Goal: Task Accomplishment & Management: Complete application form

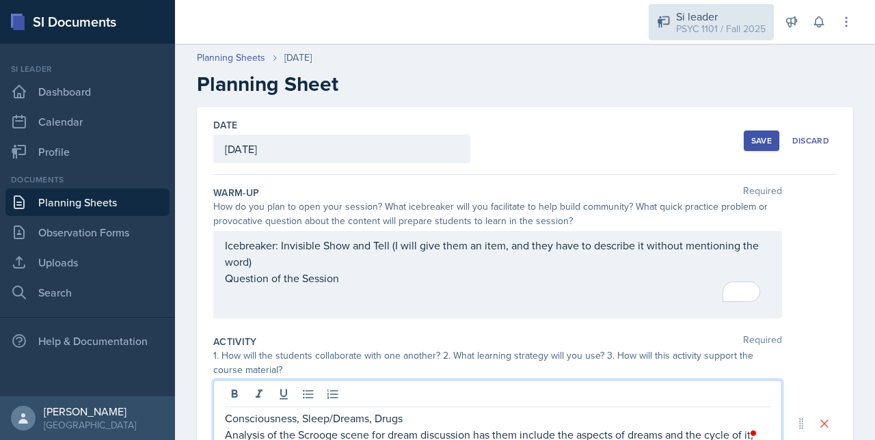
scroll to position [331, 0]
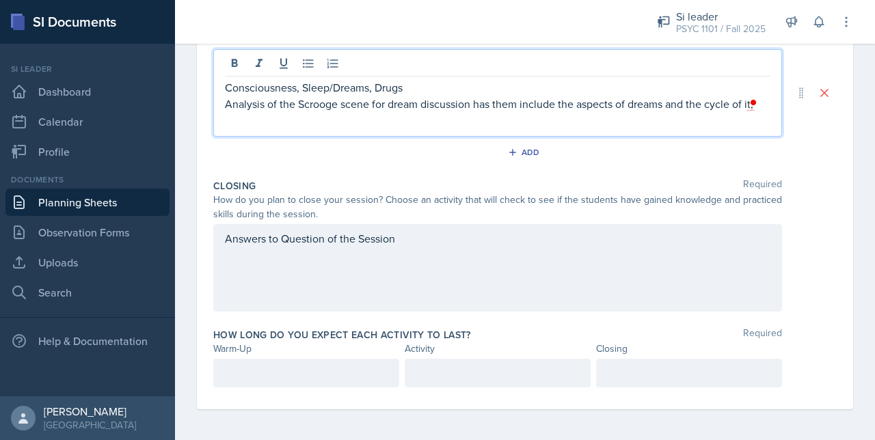
click at [747, 111] on div "Consciousness, Sleep/Dreams, Drugs Analysis of the Scrooge scene for dream disc…" at bounding box center [497, 92] width 569 height 87
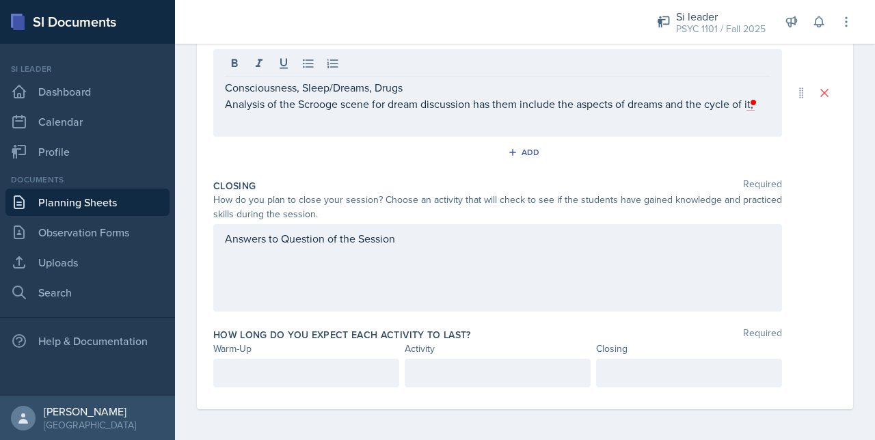
click at [752, 109] on span at bounding box center [754, 102] width 12 height 16
click at [746, 105] on p "Analysis of the Scrooge scene for dream discussion has them include the aspects…" at bounding box center [497, 104] width 545 height 16
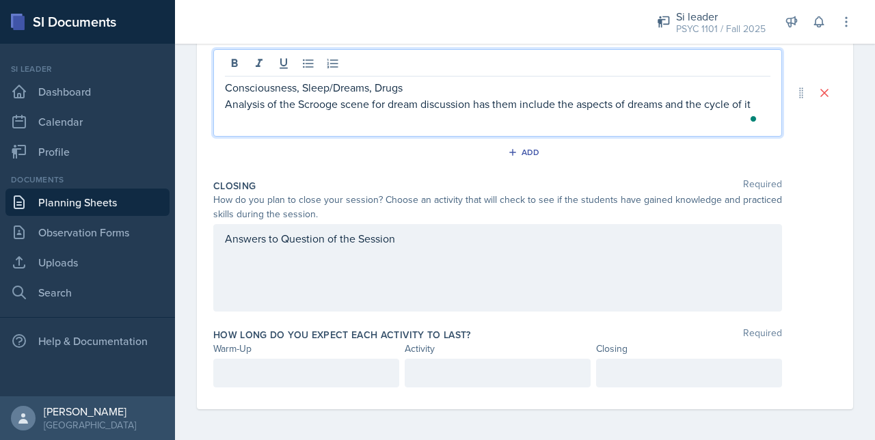
click at [758, 105] on p "Analysis of the Scrooge scene for dream discussion has them include the aspects…" at bounding box center [497, 104] width 545 height 16
click at [594, 118] on p "To enrich screen reader interactions, please activate Accessibility in Grammarl…" at bounding box center [497, 120] width 545 height 16
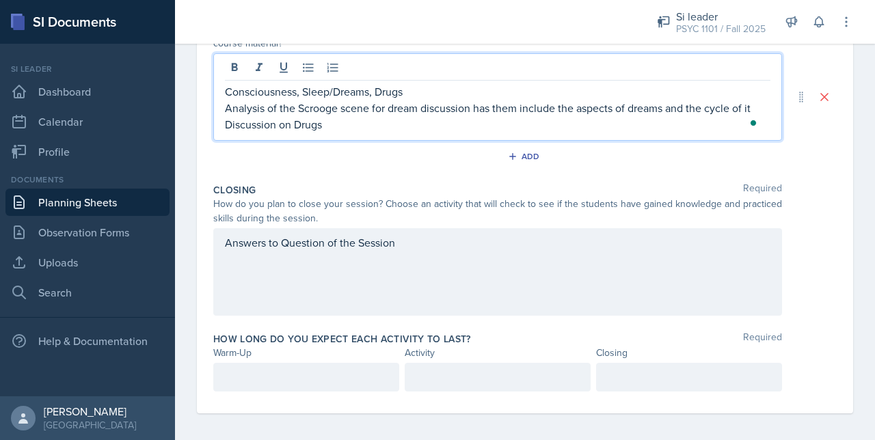
scroll to position [325, 0]
click at [224, 123] on div "Consciousness, Sleep/Dreams, Drugs Analysis of the Scrooge scene for dream disc…" at bounding box center [497, 98] width 569 height 87
click at [752, 110] on p "Analysis of the Scrooge scene for dream discussion has them include the aspects…" at bounding box center [497, 109] width 545 height 16
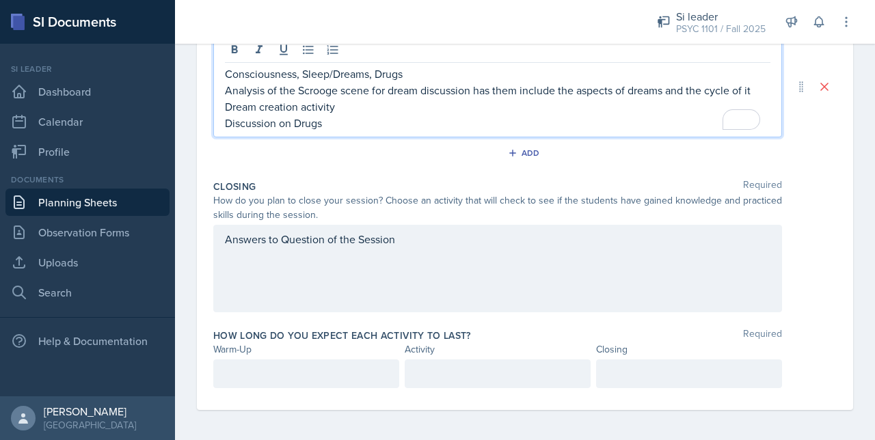
click at [629, 366] on div at bounding box center [689, 374] width 186 height 29
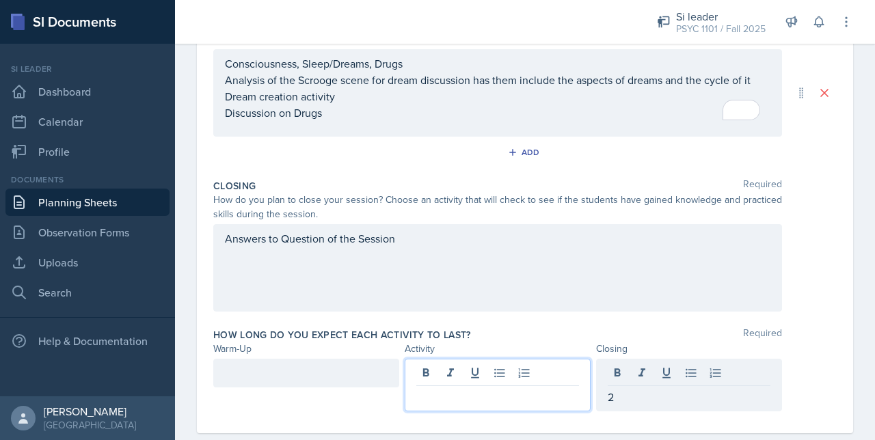
click at [478, 374] on div at bounding box center [498, 385] width 186 height 53
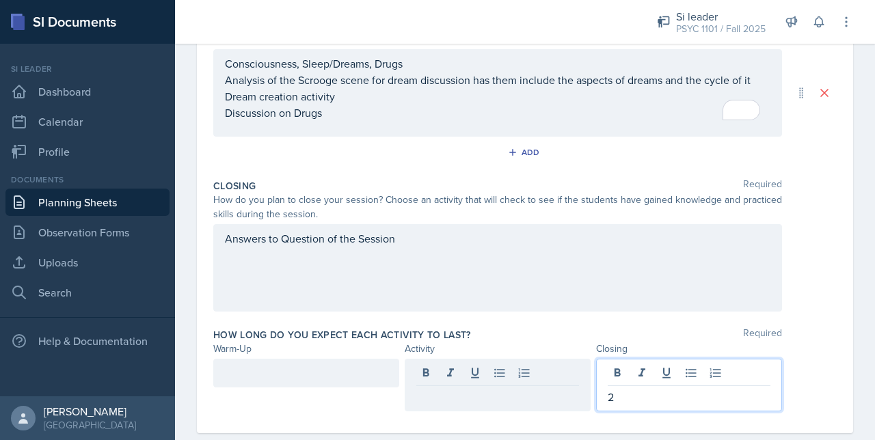
click at [625, 367] on div "2" at bounding box center [689, 385] width 186 height 53
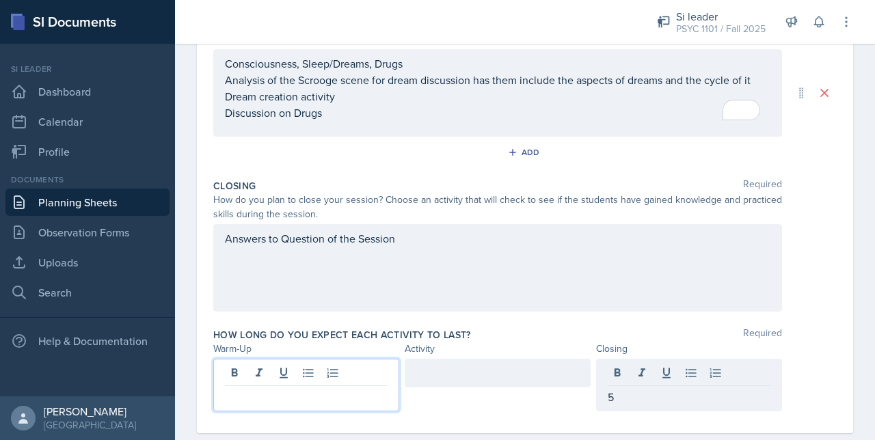
click at [342, 377] on div at bounding box center [306, 385] width 186 height 53
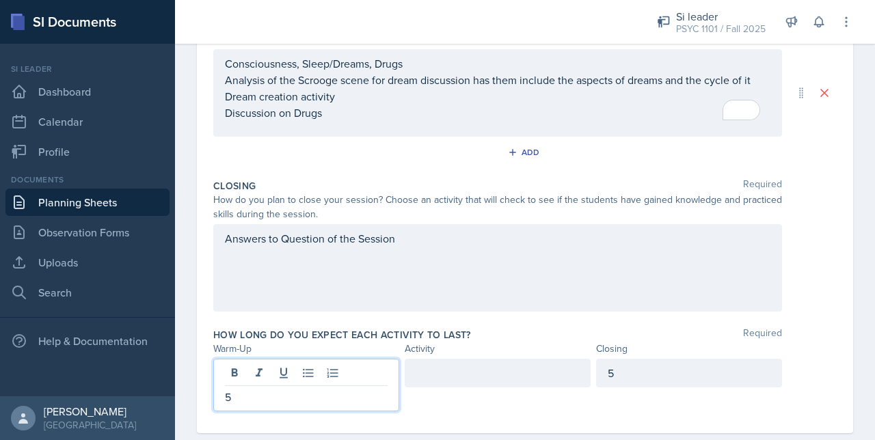
click at [439, 375] on div at bounding box center [498, 373] width 186 height 29
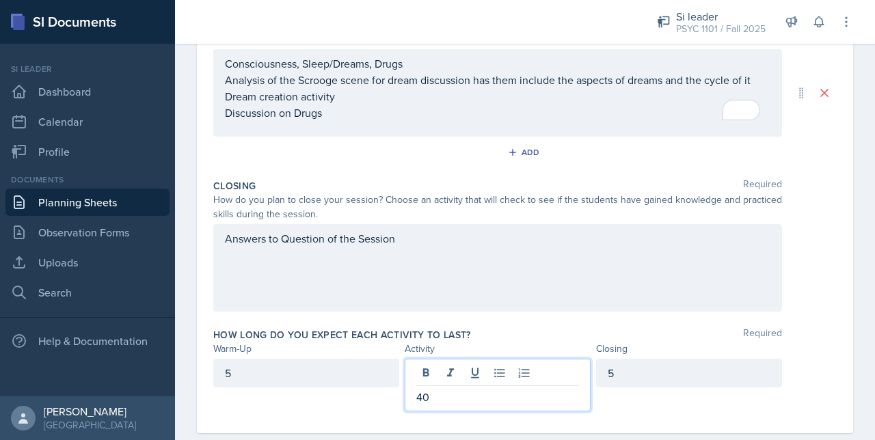
click at [357, 400] on div "5" at bounding box center [306, 385] width 186 height 53
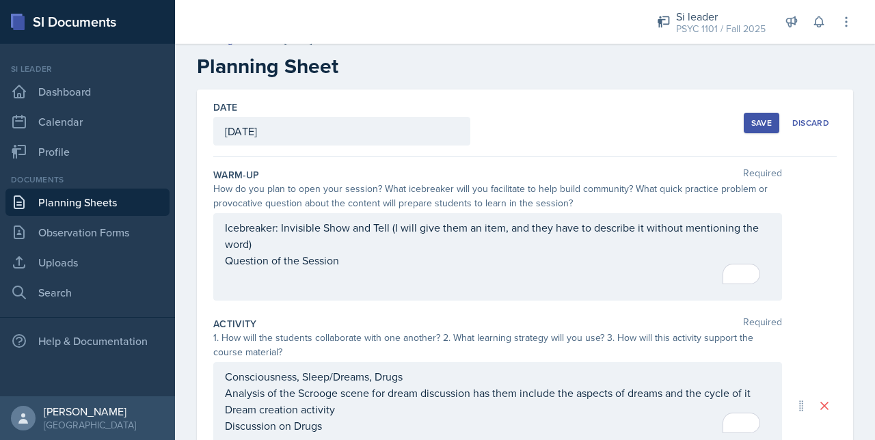
scroll to position [0, 0]
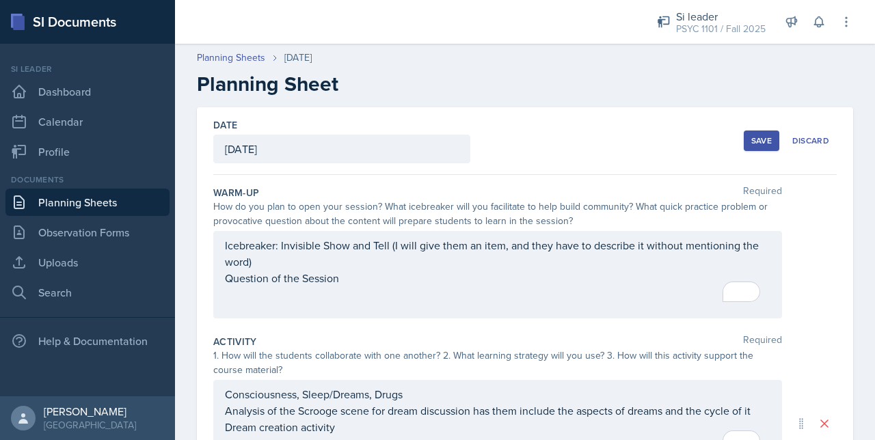
click at [751, 141] on div "Save" at bounding box center [761, 140] width 21 height 11
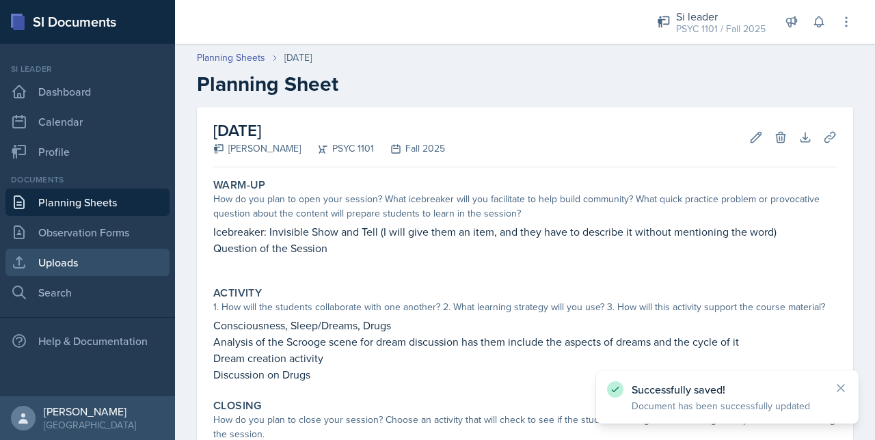
click at [48, 267] on link "Uploads" at bounding box center [87, 262] width 164 height 27
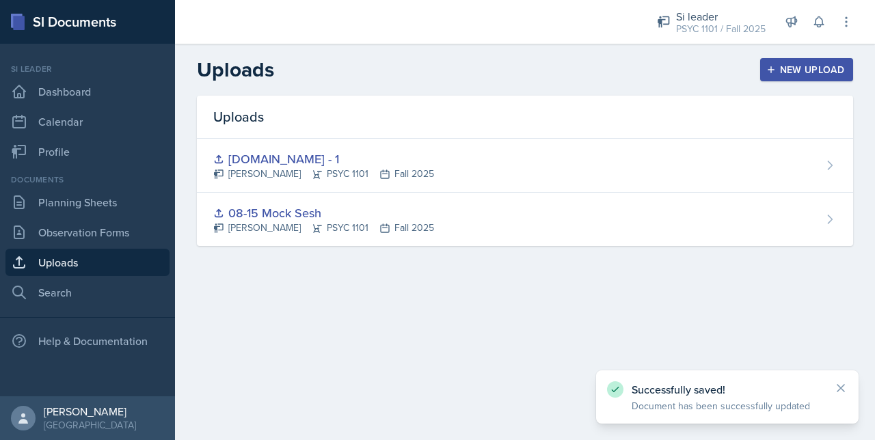
click at [787, 62] on button "New Upload" at bounding box center [807, 69] width 94 height 23
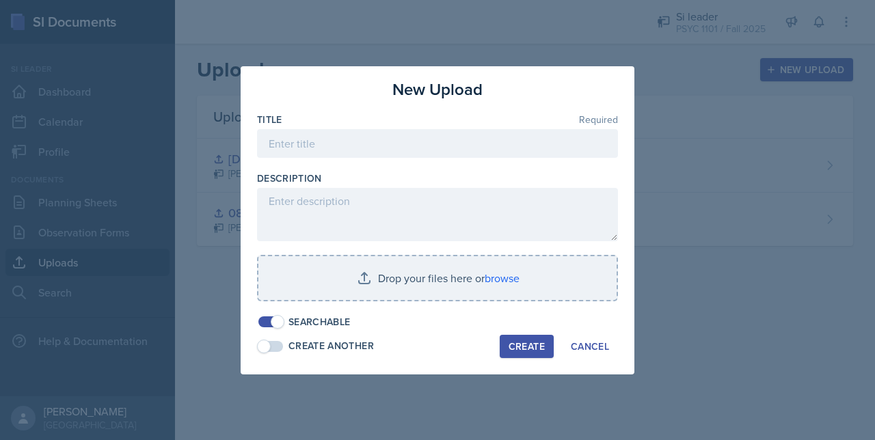
click at [335, 159] on div at bounding box center [437, 165] width 361 height 14
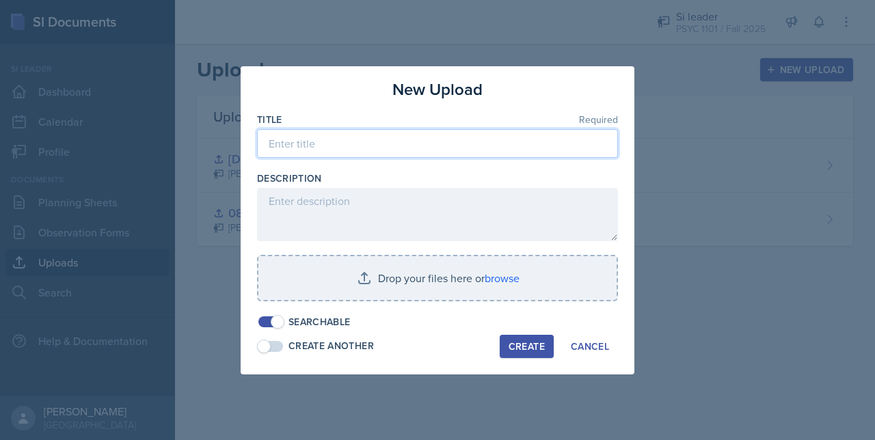
click at [324, 152] on input at bounding box center [437, 143] width 361 height 29
click at [285, 142] on input "[DOMAIN_NAME] 2 (chap 3)" at bounding box center [437, 143] width 361 height 29
click at [273, 146] on input "[DOMAIN_NAME] 2 (chap 3)" at bounding box center [437, 143] width 361 height 29
type input "[DOMAIN_NAME] 2 (chap 3)"
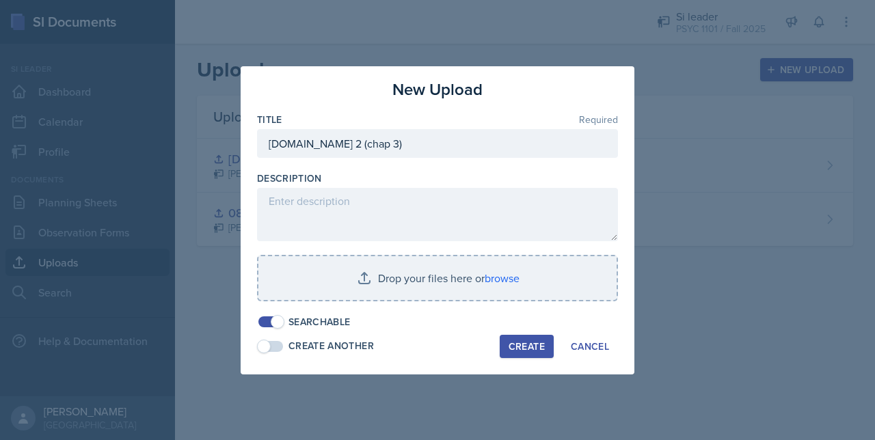
click at [524, 344] on div "Create" at bounding box center [527, 346] width 36 height 11
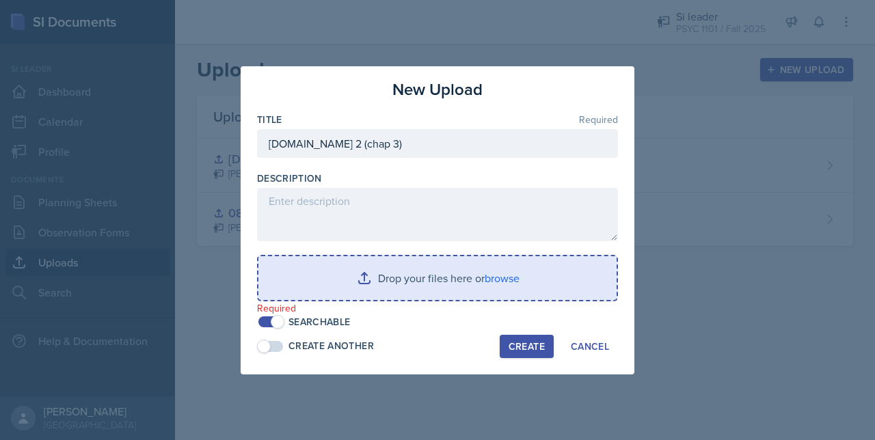
click at [398, 262] on input "file" at bounding box center [437, 278] width 358 height 44
click at [439, 287] on input "file" at bounding box center [437, 278] width 358 height 44
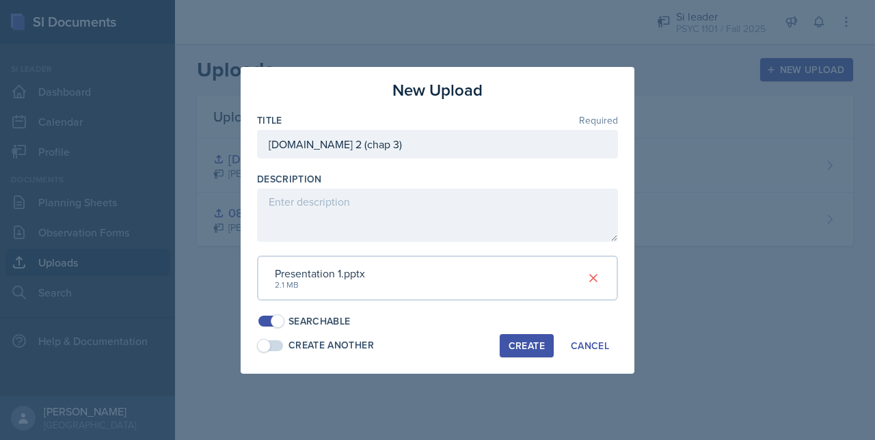
click at [528, 336] on button "Create" at bounding box center [527, 345] width 54 height 23
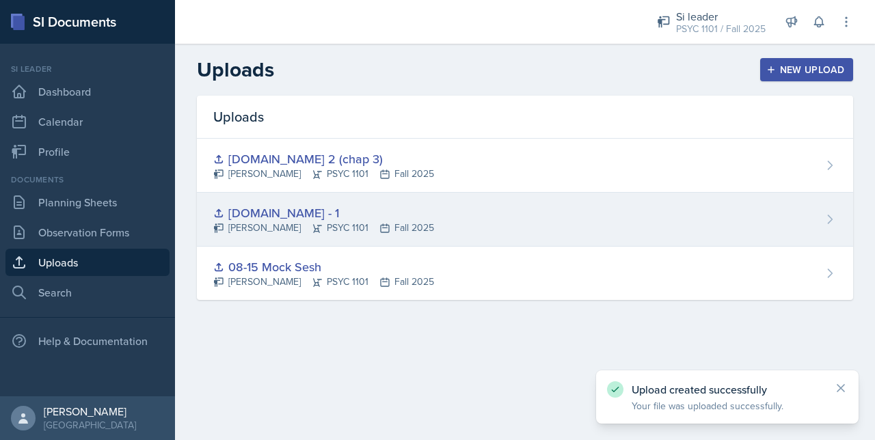
click at [272, 212] on div "[DOMAIN_NAME] - 1" at bounding box center [323, 213] width 221 height 18
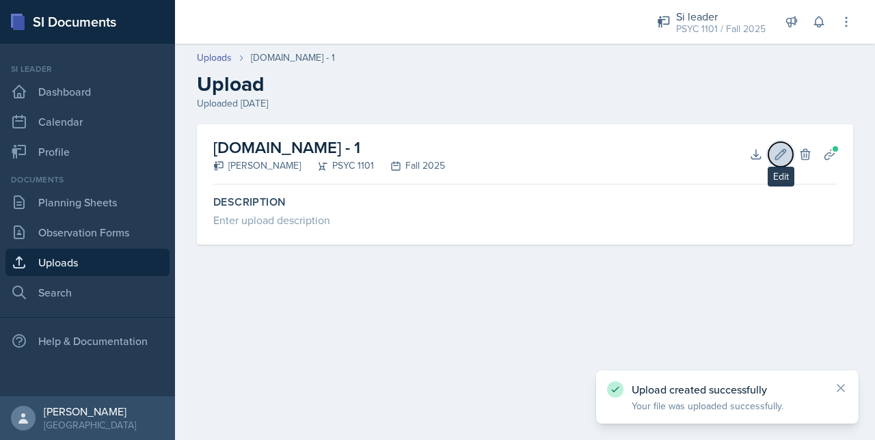
click at [781, 151] on icon at bounding box center [781, 154] width 10 height 10
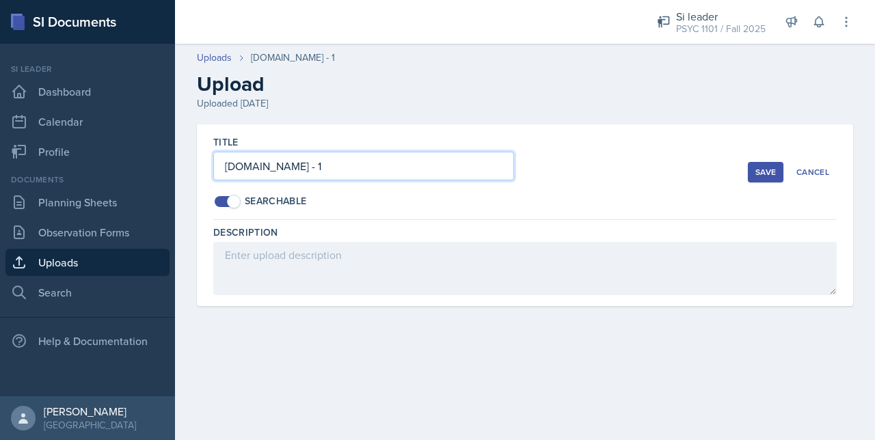
click at [230, 169] on input "[DOMAIN_NAME] - 1" at bounding box center [363, 166] width 301 height 29
click at [241, 167] on input "[DOMAIN_NAME] - 1" at bounding box center [363, 166] width 301 height 29
click at [243, 167] on input "[DOMAIN_NAME] - 1" at bounding box center [363, 166] width 301 height 29
type input "[DOMAIN_NAME] - 1"
click at [755, 169] on button "Save" at bounding box center [766, 172] width 36 height 21
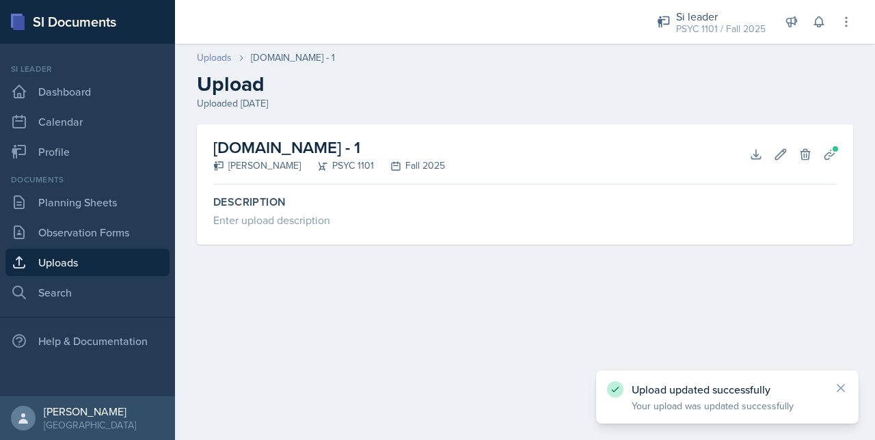
click at [209, 56] on link "Uploads" at bounding box center [214, 58] width 35 height 14
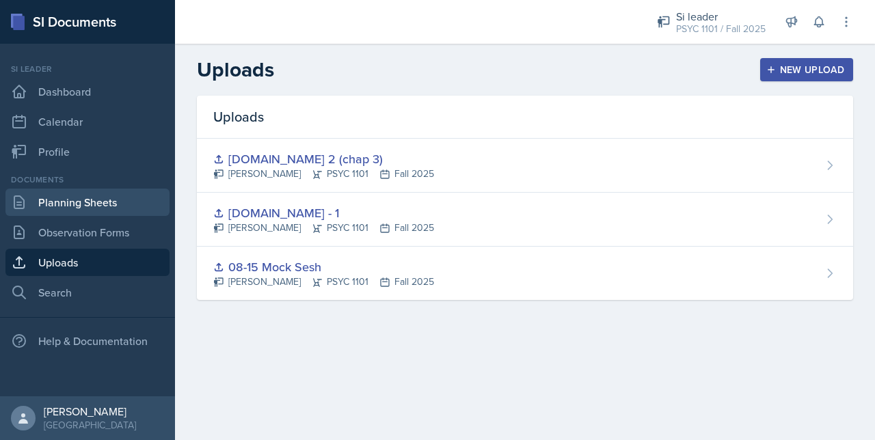
click at [56, 197] on link "Planning Sheets" at bounding box center [87, 202] width 164 height 27
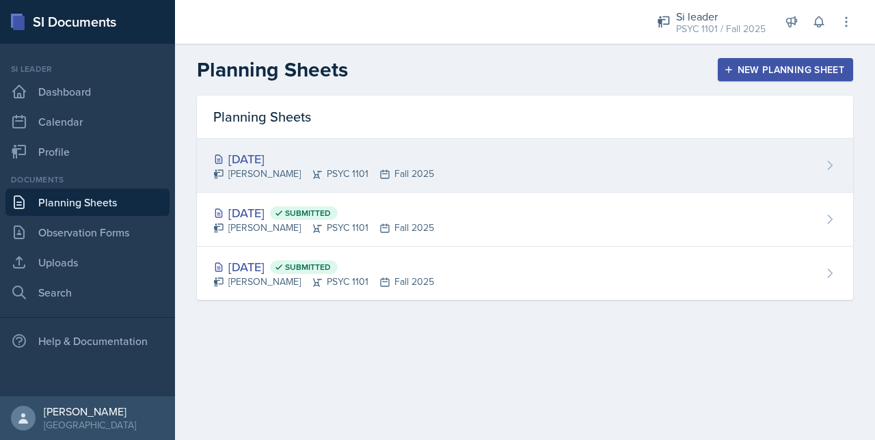
click at [320, 157] on div "[DATE]" at bounding box center [323, 159] width 221 height 18
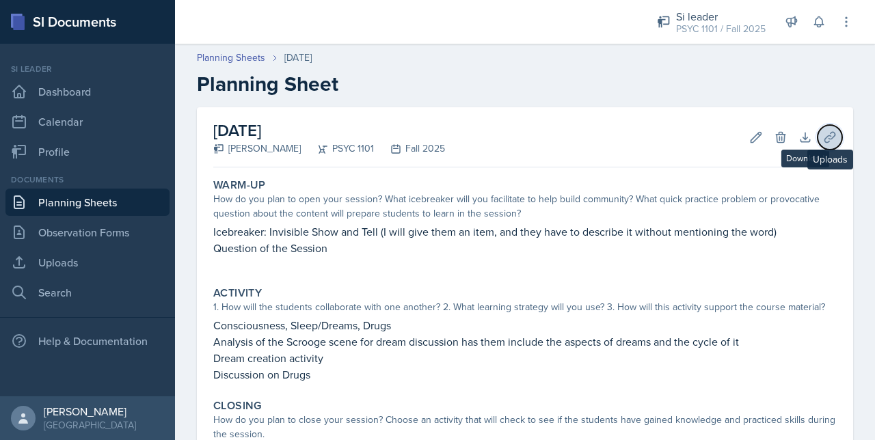
click at [823, 143] on icon at bounding box center [830, 138] width 14 height 14
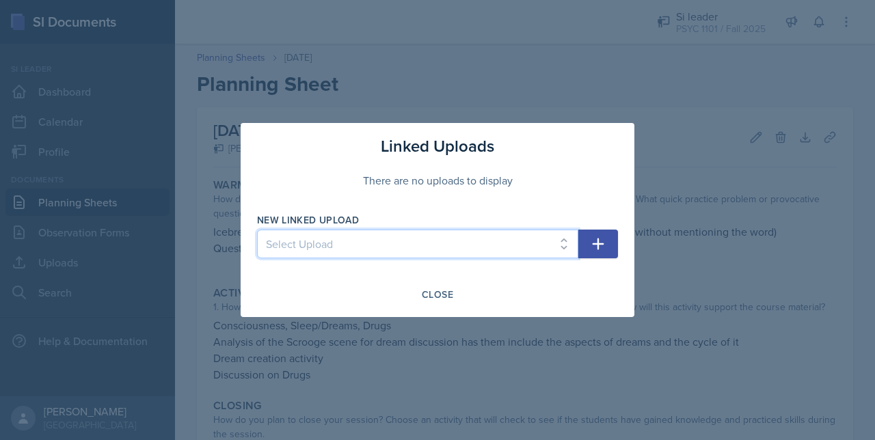
click at [422, 250] on select "Select Upload 08-15 Mock Sesh [DOMAIN_NAME] 2 (chap 3) [DOMAIN_NAME] - 1" at bounding box center [417, 244] width 321 height 29
select select "4186d495-3aad-44c0-93cb-2060c9abbc18"
click at [257, 230] on select "Select Upload 08-15 Mock Sesh [DOMAIN_NAME] 2 (chap 3) [DOMAIN_NAME] - 1" at bounding box center [417, 244] width 321 height 29
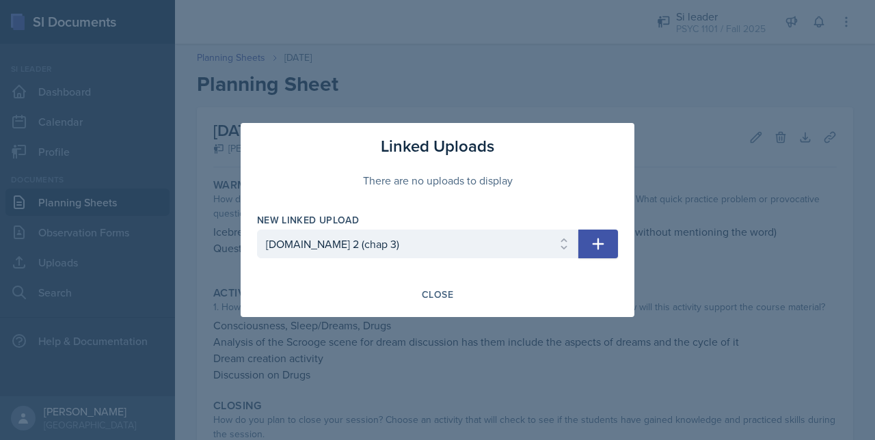
click at [618, 241] on div "Linked Uploads There are no uploads to display New Linked Upload Select Upload …" at bounding box center [438, 220] width 394 height 194
click at [588, 239] on button "button" at bounding box center [598, 244] width 40 height 29
select select
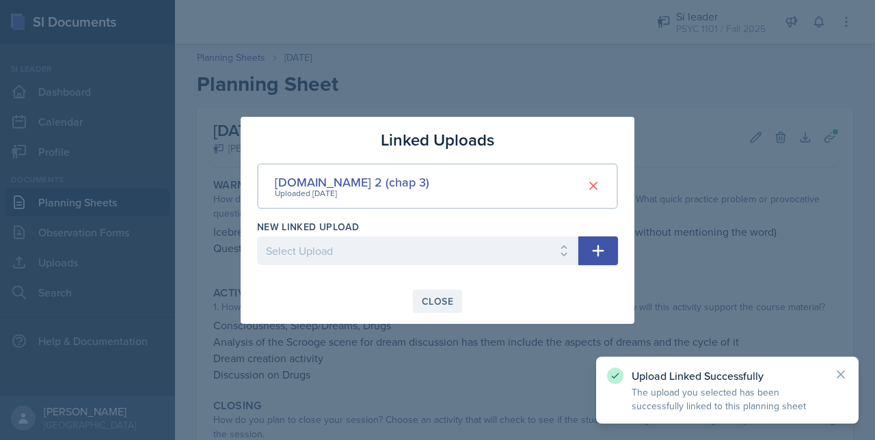
click at [429, 310] on button "Close" at bounding box center [437, 301] width 49 height 23
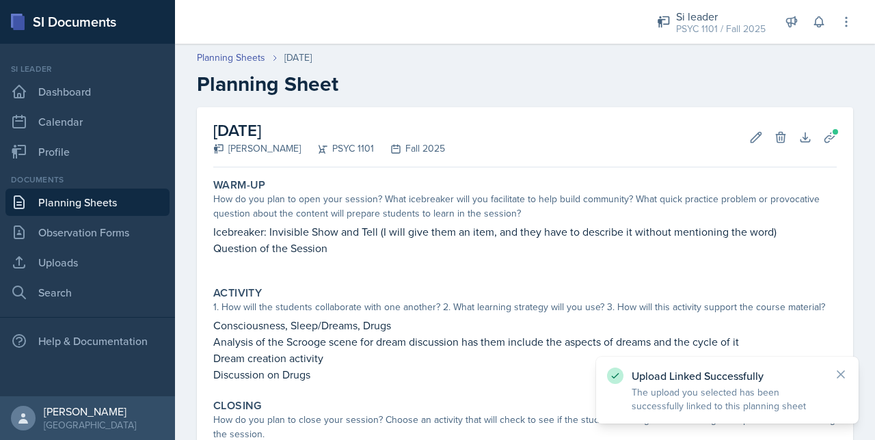
scroll to position [178, 0]
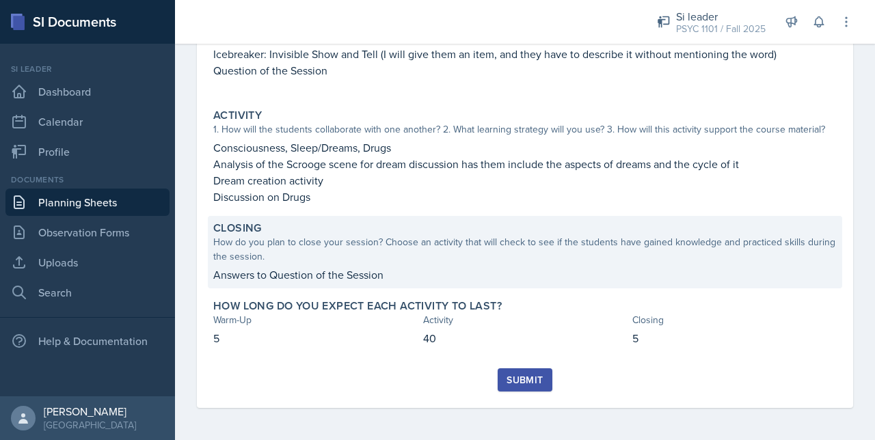
click at [360, 261] on div "How do you plan to close your session? Choose an activity that will check to se…" at bounding box center [524, 249] width 623 height 29
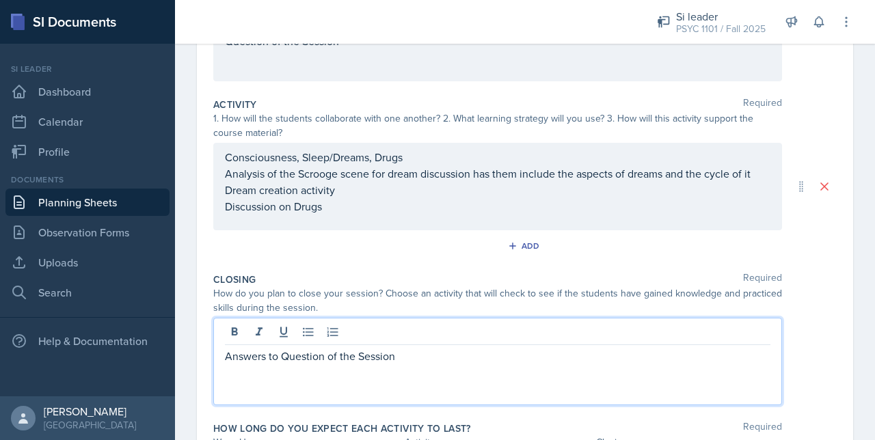
click at [431, 348] on p "Answers to Question of the Session" at bounding box center [497, 356] width 545 height 16
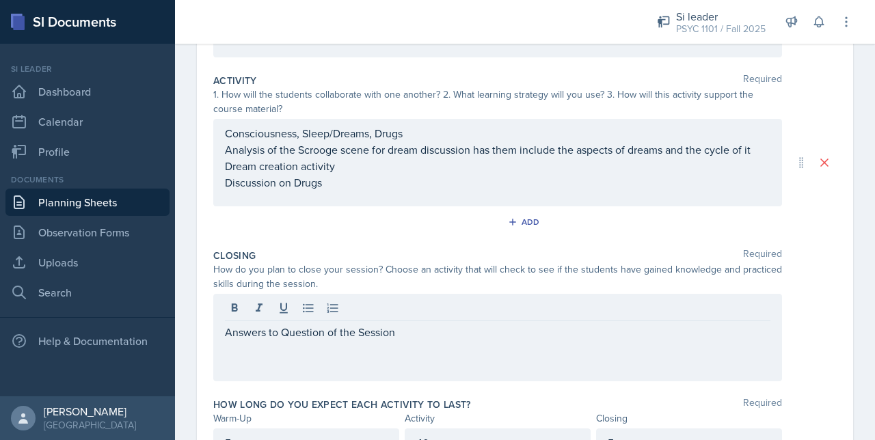
click at [337, 277] on div "How do you plan to close your session? Choose an activity that will check to se…" at bounding box center [497, 276] width 569 height 29
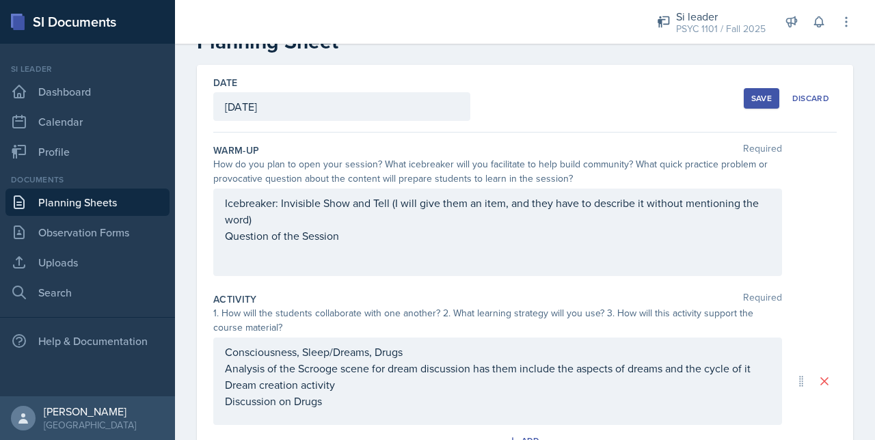
scroll to position [0, 0]
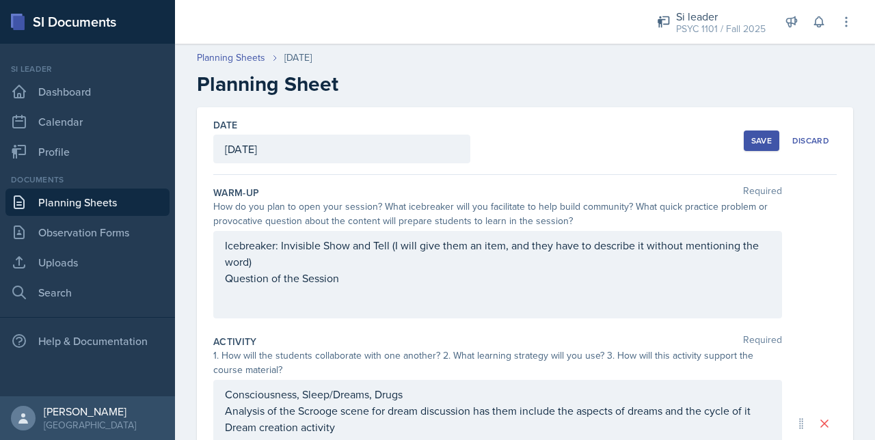
click at [758, 154] on div "Save Discard" at bounding box center [790, 140] width 93 height 31
click at [751, 142] on div "Save" at bounding box center [761, 140] width 21 height 11
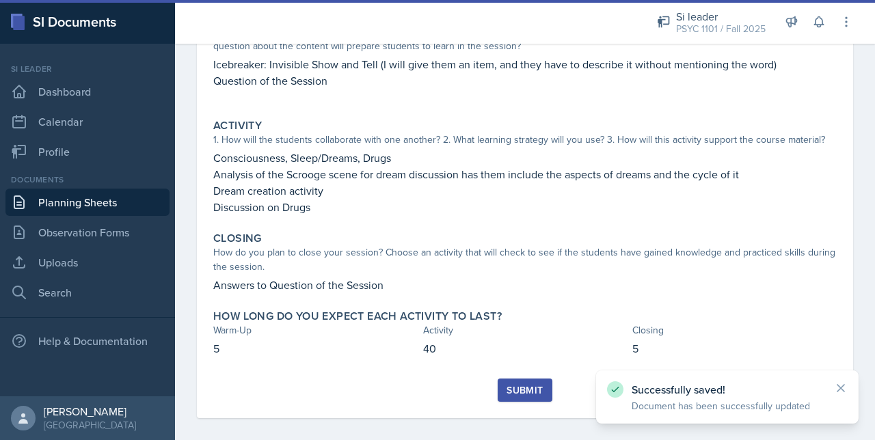
scroll to position [178, 0]
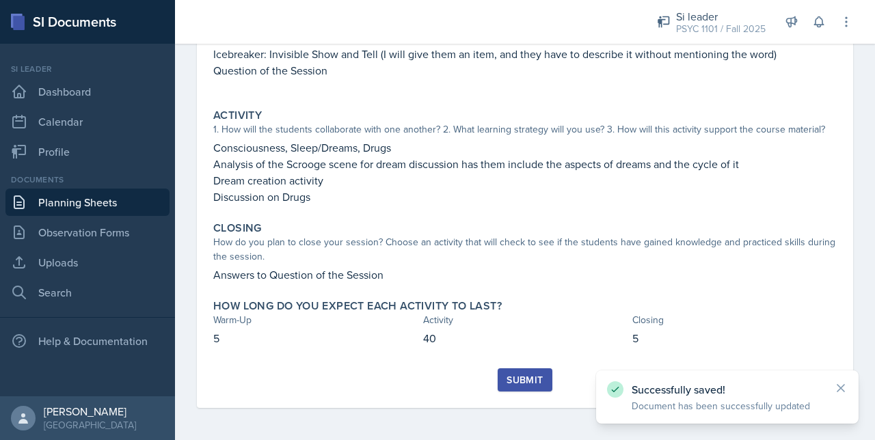
click at [523, 382] on div "Submit" at bounding box center [524, 380] width 36 height 11
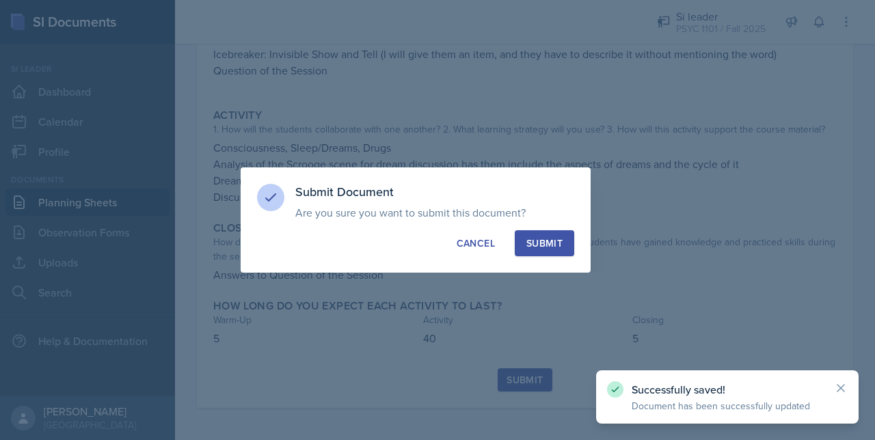
click at [555, 245] on div "Submit" at bounding box center [544, 243] width 36 height 14
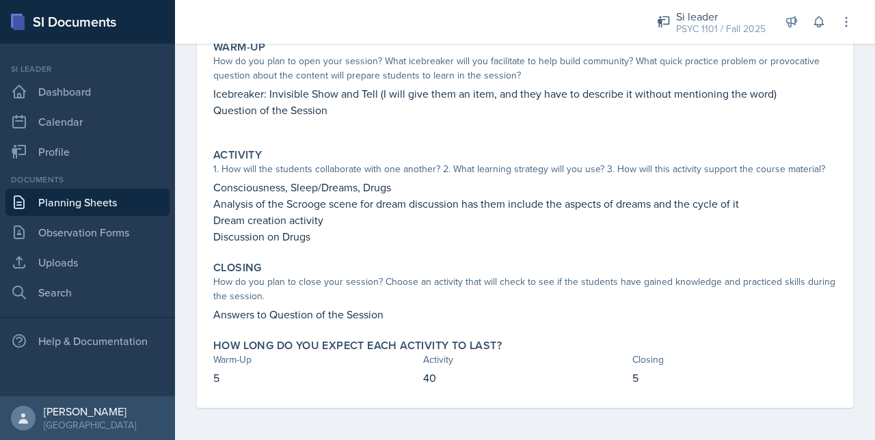
scroll to position [0, 0]
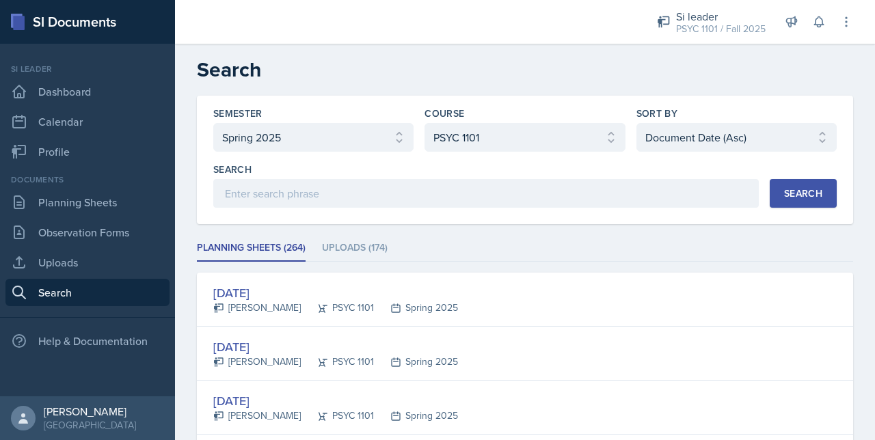
select select "e2039551-f485-4c1b-a525-5b9893bb04c4"
select select "93a945cf-eb40-40a1-82f0-d0905c6d75b7"
select select "2"
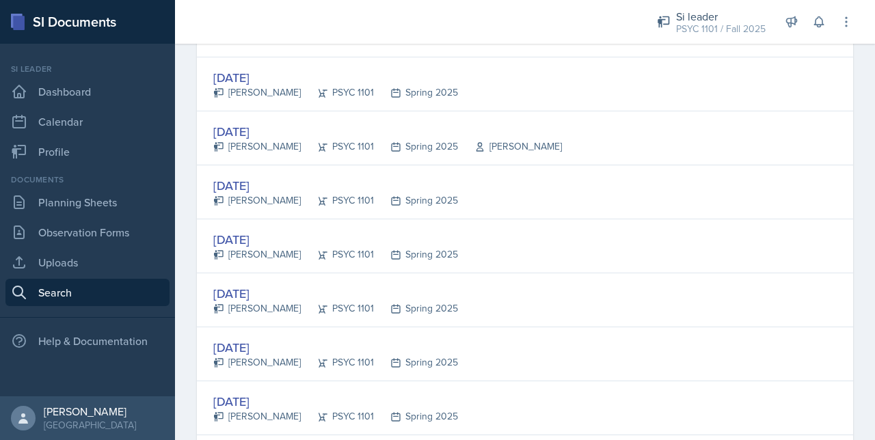
scroll to position [1795, 0]
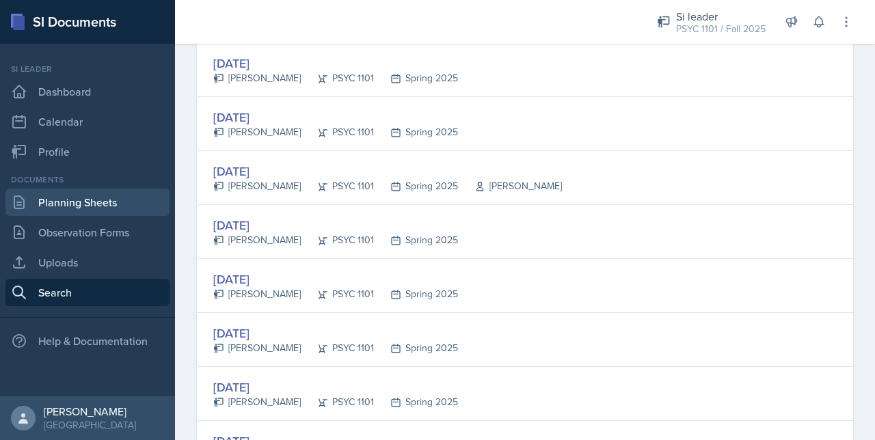
click at [54, 204] on link "Planning Sheets" at bounding box center [87, 202] width 164 height 27
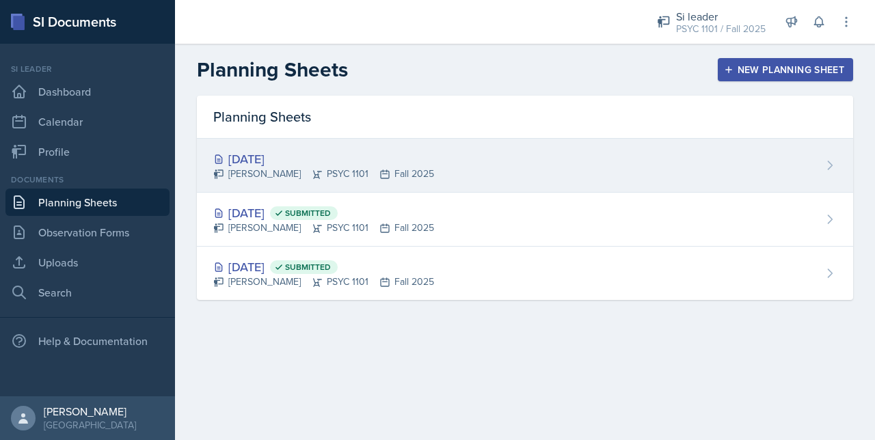
click at [384, 175] on icon at bounding box center [385, 174] width 8 height 8
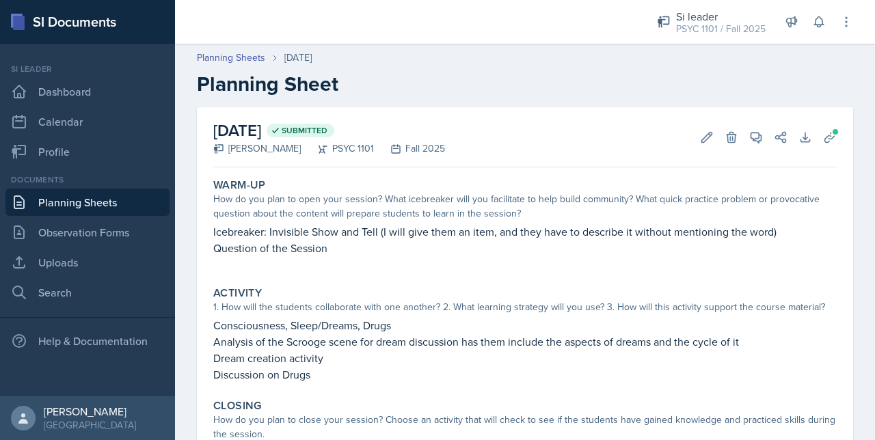
click at [238, 49] on header "Planning Sheets Aug 27th, 2025 Planning Sheet" at bounding box center [525, 73] width 700 height 73
click at [233, 57] on link "Planning Sheets" at bounding box center [231, 58] width 68 height 14
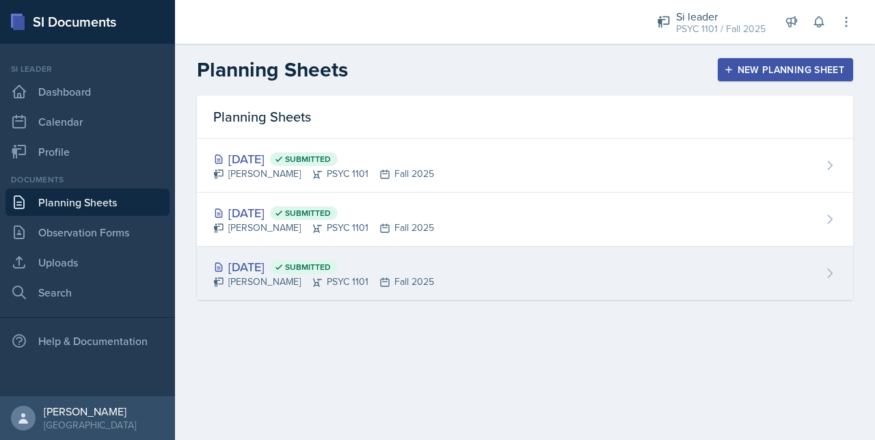
click at [300, 273] on div "Aug 15th, 2025 Submitted" at bounding box center [323, 267] width 221 height 18
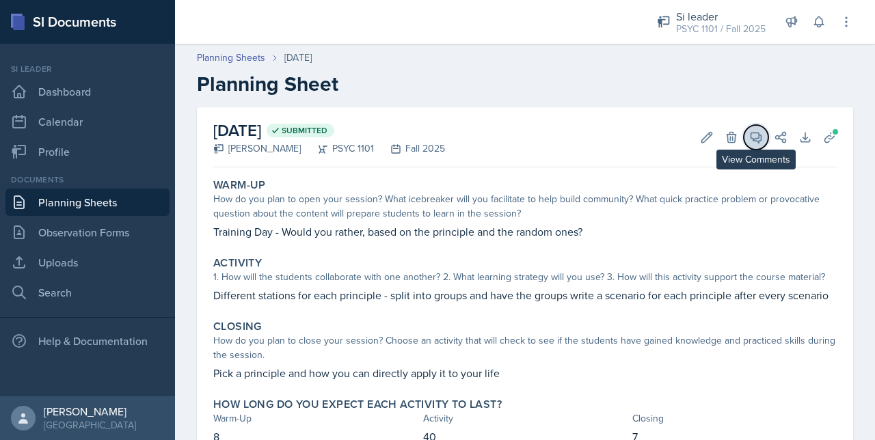
click at [749, 141] on icon at bounding box center [756, 138] width 14 height 14
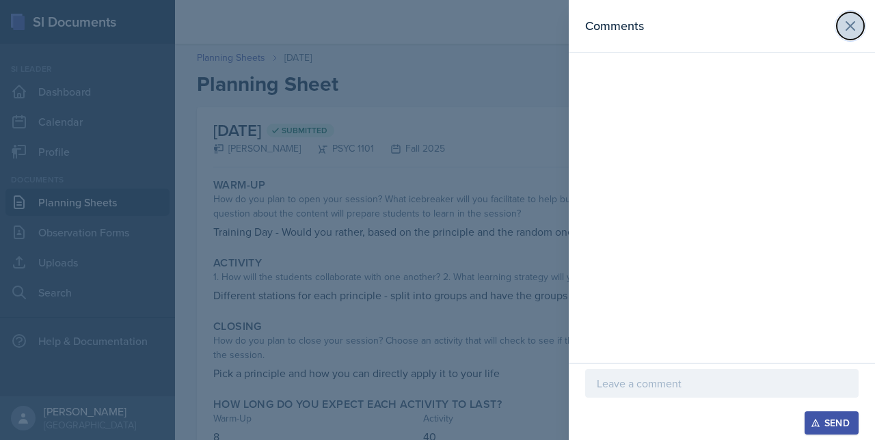
drag, startPoint x: 841, startPoint y: 31, endPoint x: 848, endPoint y: 30, distance: 6.9
click at [848, 30] on button at bounding box center [850, 25] width 27 height 27
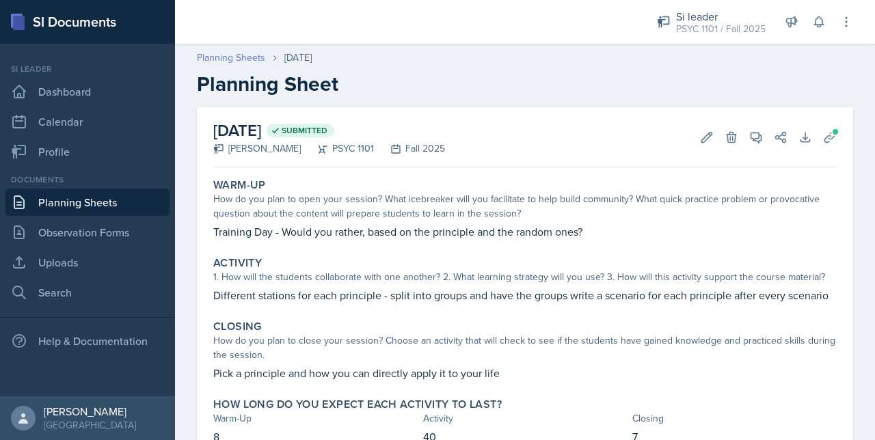
click at [223, 62] on link "Planning Sheets" at bounding box center [231, 58] width 68 height 14
